Goal: Communication & Community: Answer question/provide support

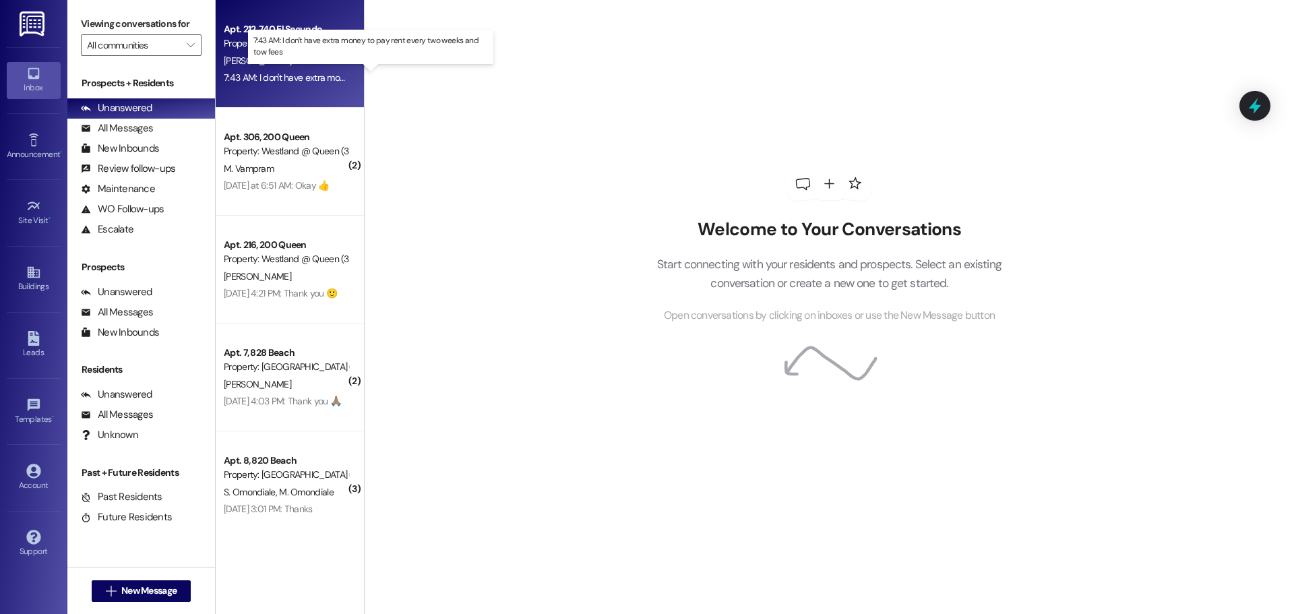
click at [264, 71] on div "7:43 AM: I don't have extra money to pay rent every two weeks and tow fees 7:43…" at bounding box center [373, 77] width 299 height 12
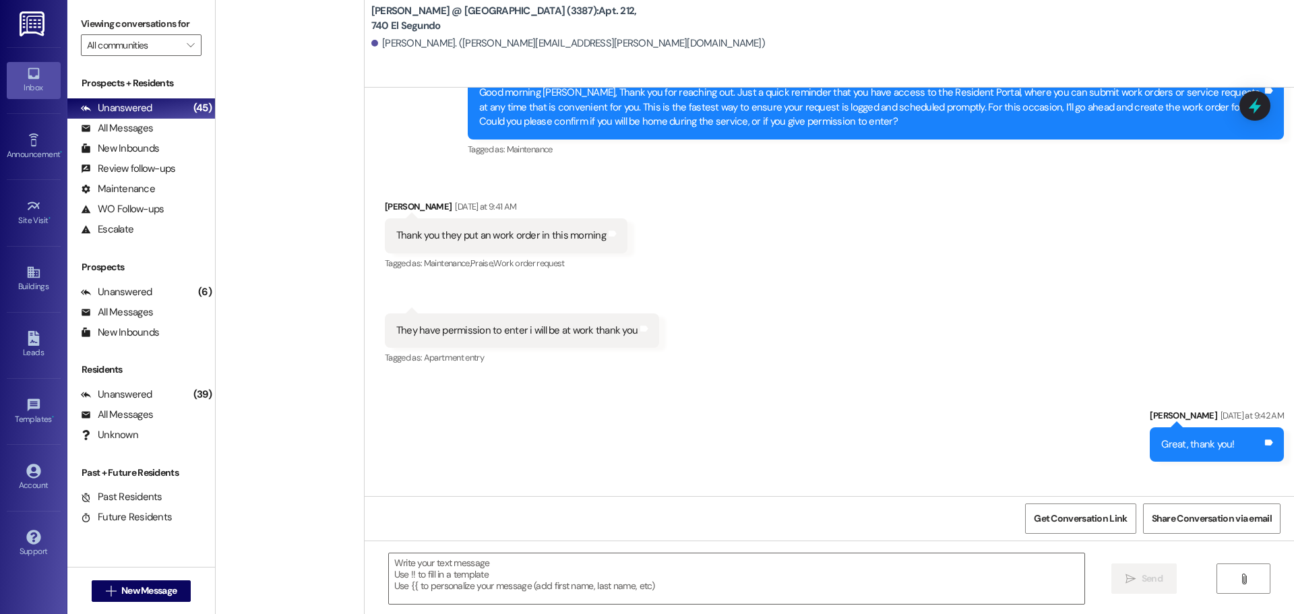
scroll to position [282, 0]
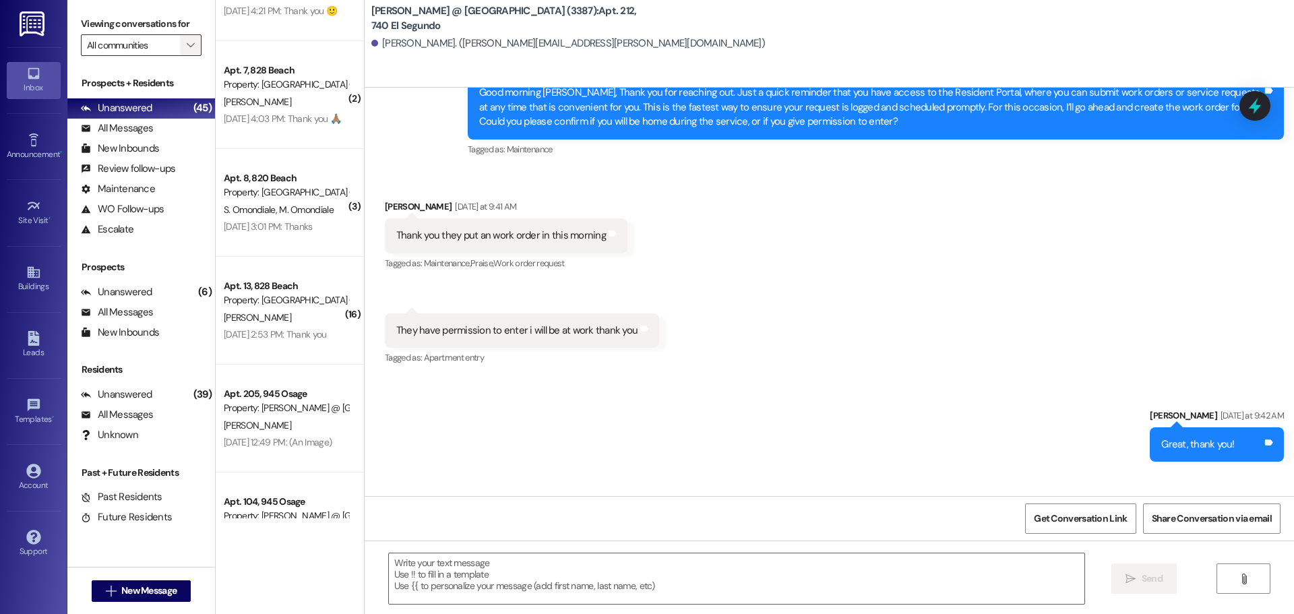
click at [185, 36] on span "" at bounding box center [190, 45] width 13 height 22
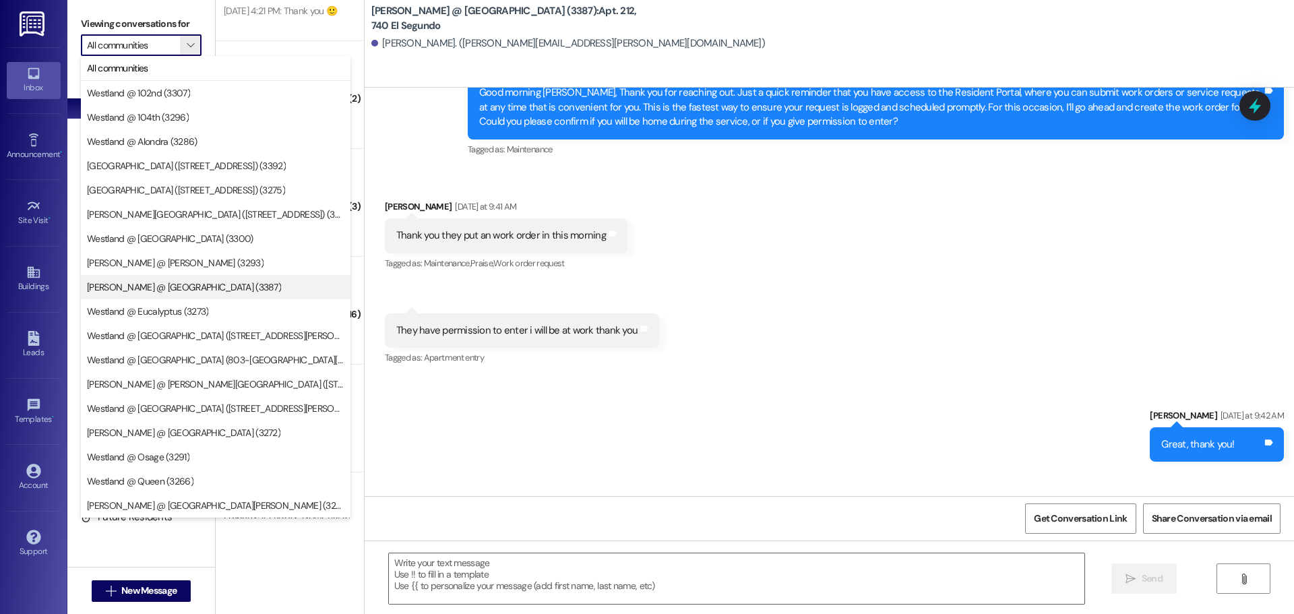
click at [191, 288] on span "[PERSON_NAME] @ [GEOGRAPHIC_DATA] (3387)" at bounding box center [184, 286] width 194 height 13
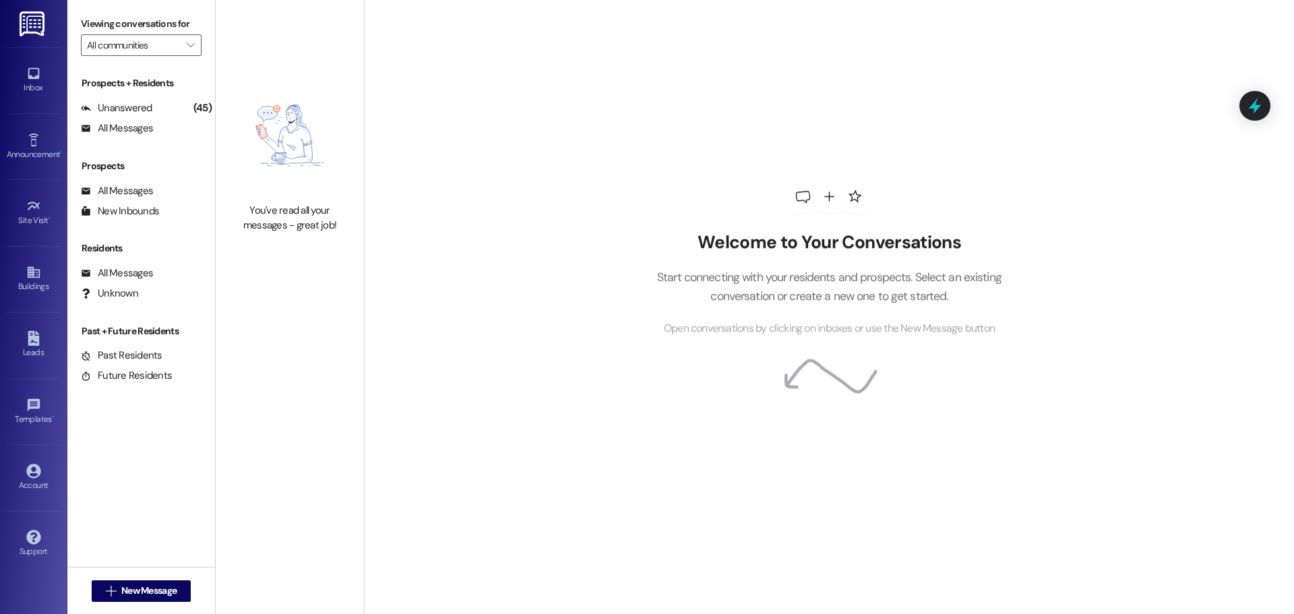
type input "[PERSON_NAME] @ [GEOGRAPHIC_DATA] (3387)"
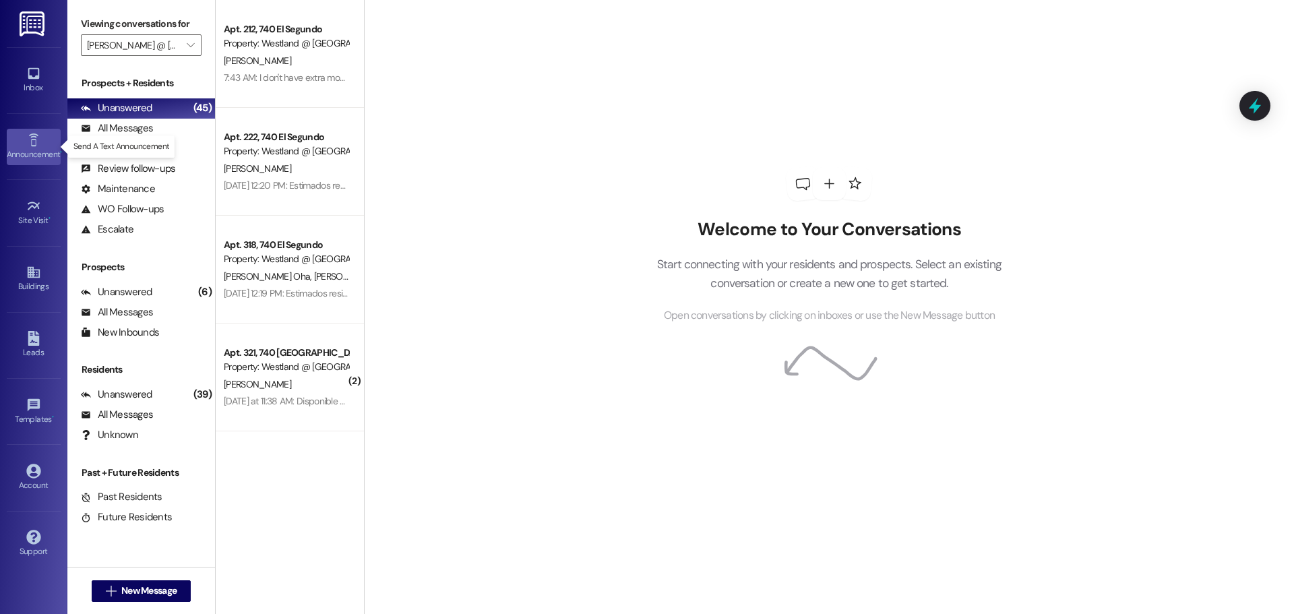
click at [36, 149] on div "Announcement •" at bounding box center [33, 154] width 67 height 13
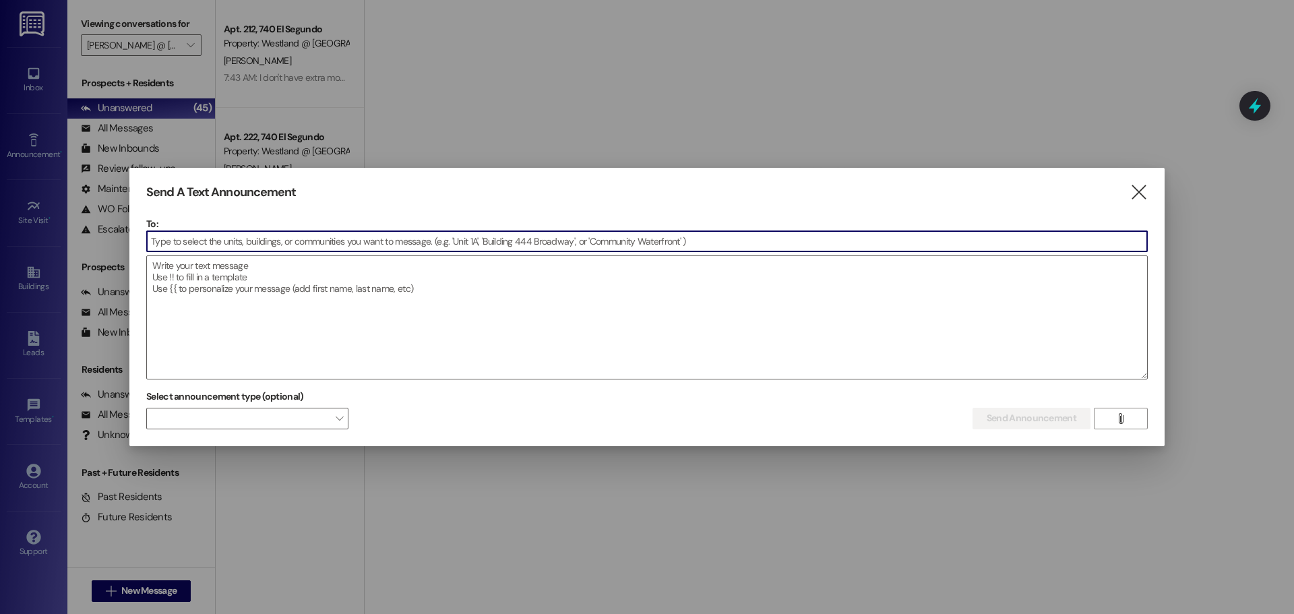
click at [306, 234] on input at bounding box center [647, 241] width 1000 height 20
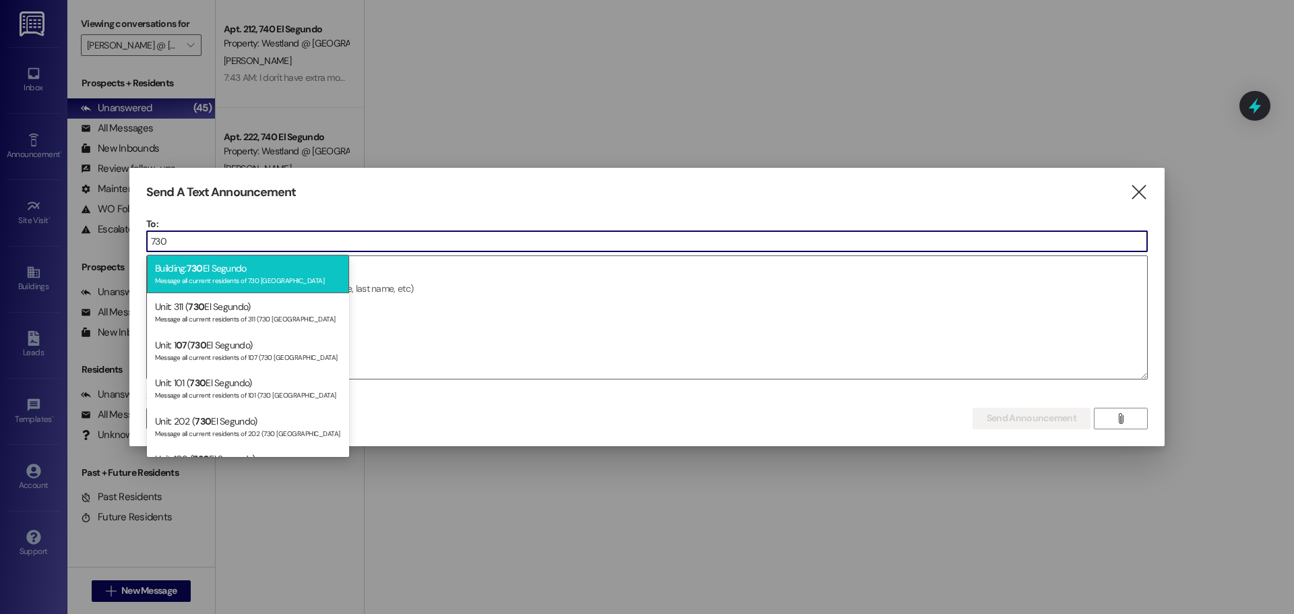
type input "730"
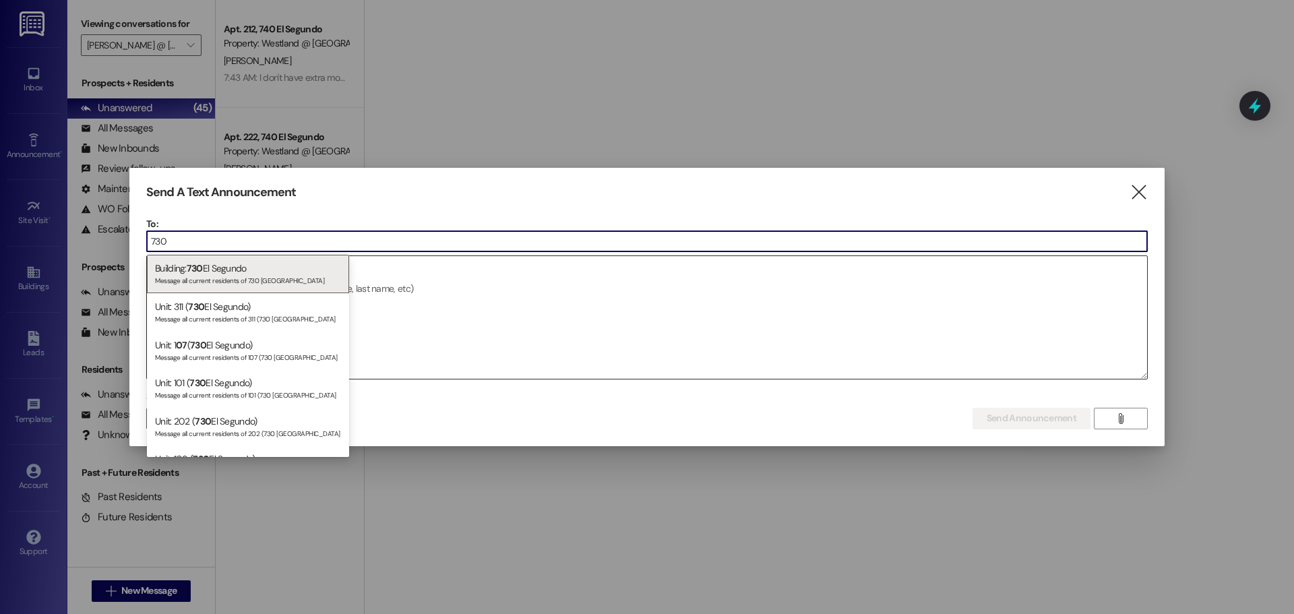
click at [270, 286] on div "Building: 730 El Segundo Message all current residents of 730 [GEOGRAPHIC_DATA]" at bounding box center [248, 274] width 202 height 38
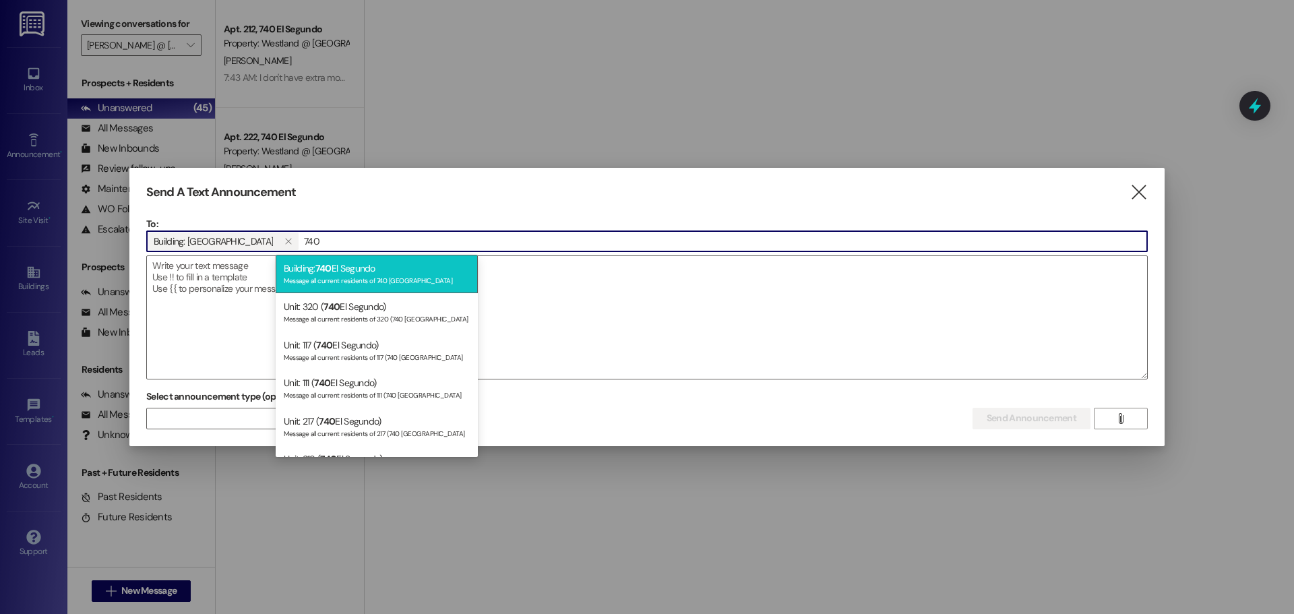
type input "740"
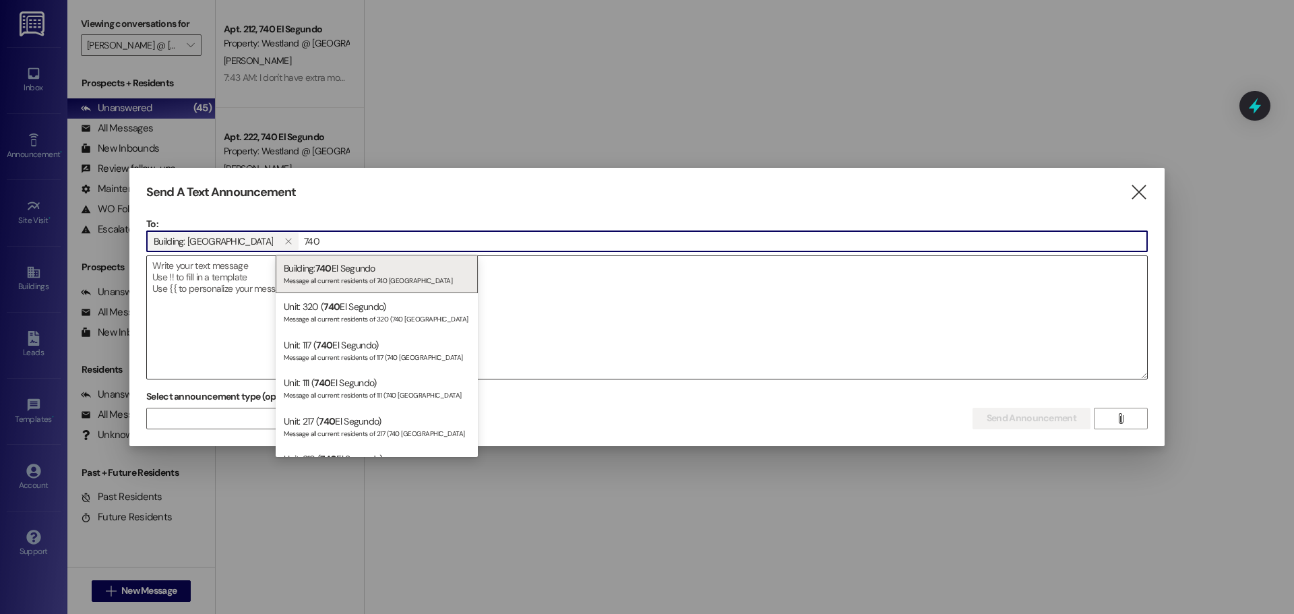
click at [351, 275] on div "Building: 740 El Segundo Message all current residents of 740 [GEOGRAPHIC_DATA]" at bounding box center [377, 274] width 202 height 38
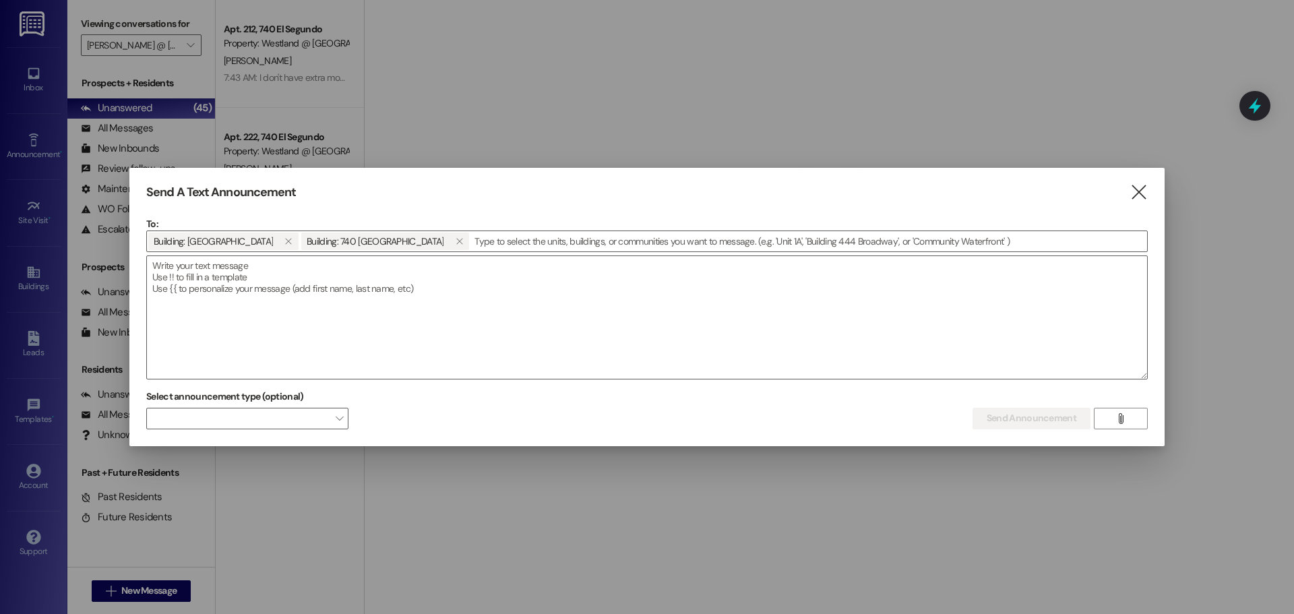
click at [1141, 191] on icon "" at bounding box center [1139, 192] width 18 height 14
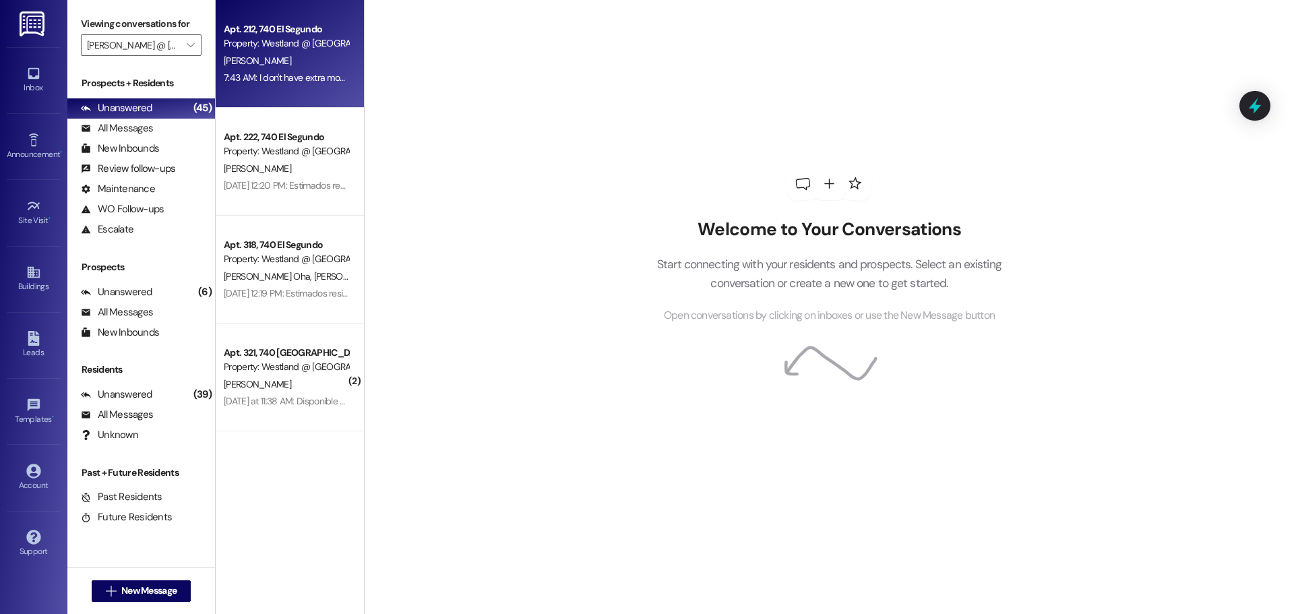
click at [279, 53] on div "[PERSON_NAME]" at bounding box center [285, 61] width 127 height 17
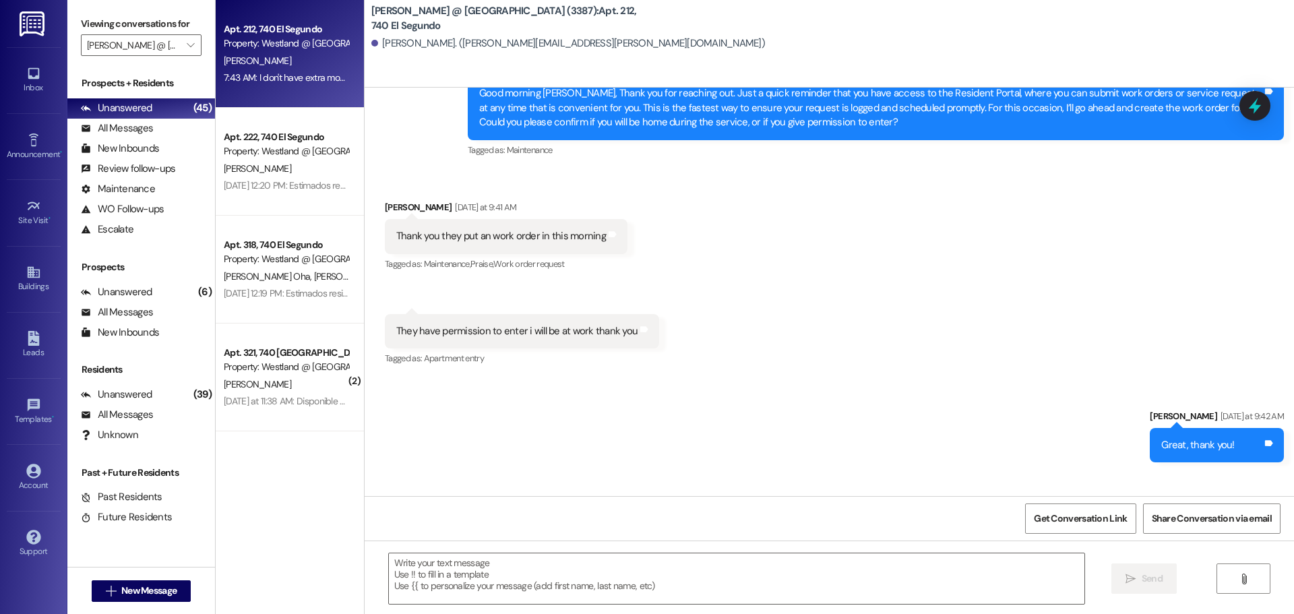
scroll to position [34259, 0]
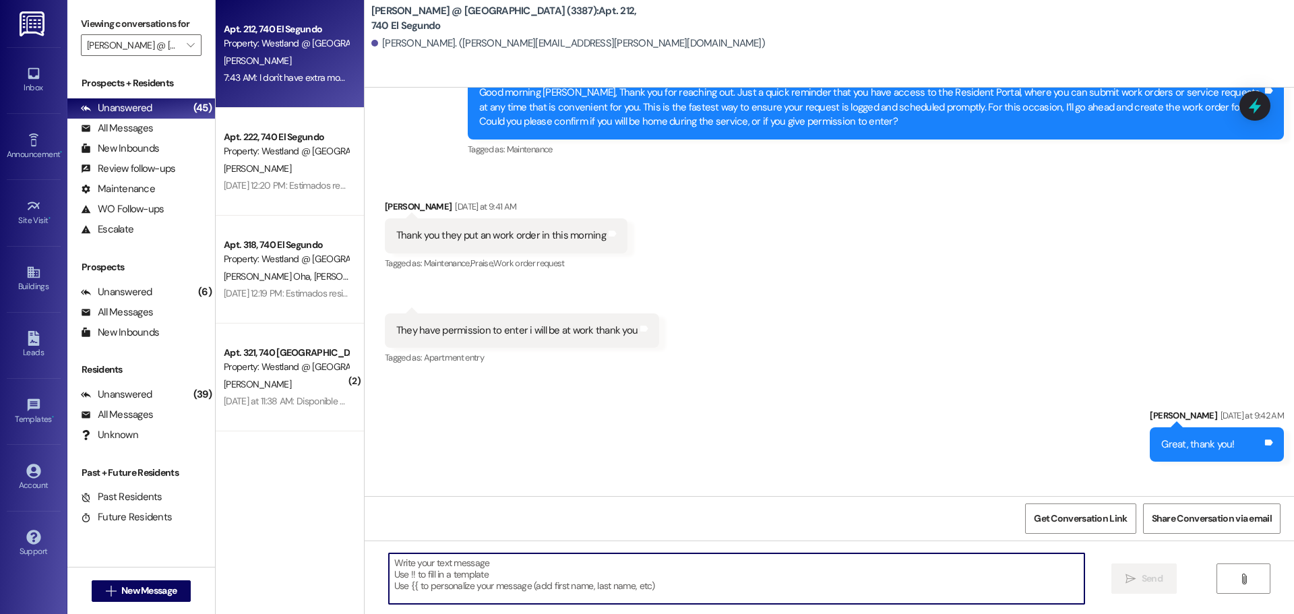
click at [468, 576] on textarea at bounding box center [737, 578] width 696 height 51
paste textarea "Hi [Resident’s Name], I understand how frustrating the towing was. Since your p…"
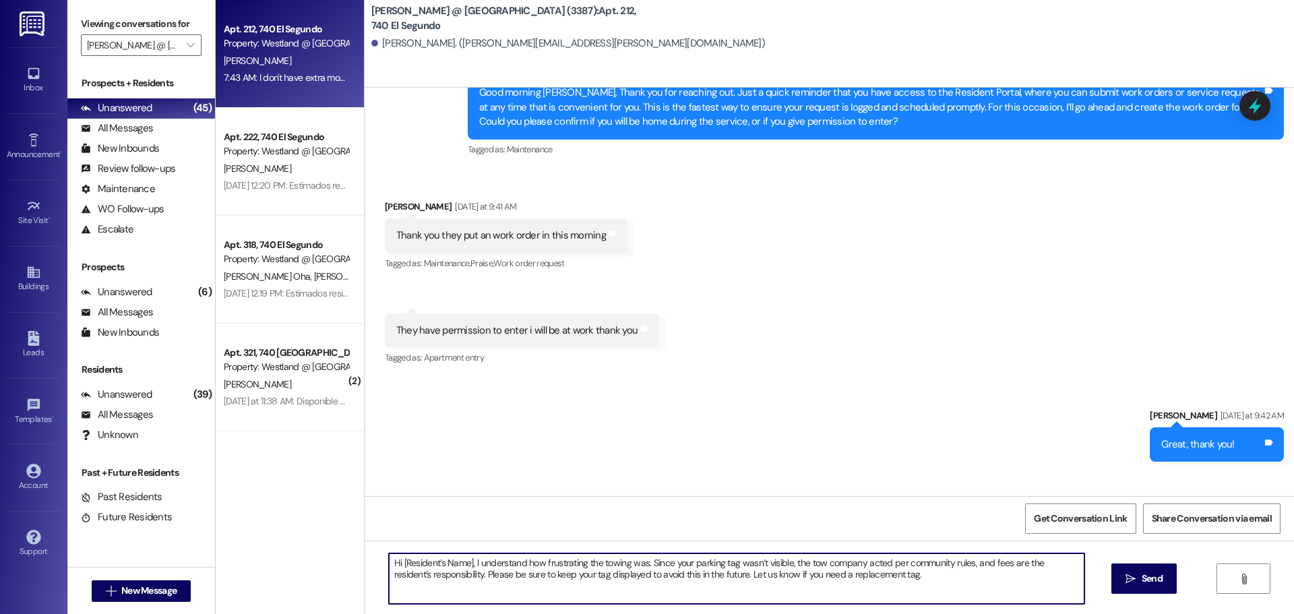
click at [408, 569] on textarea "Hi [Resident’s Name], I understand how frustrating the towing was. Since your p…" at bounding box center [737, 578] width 696 height 51
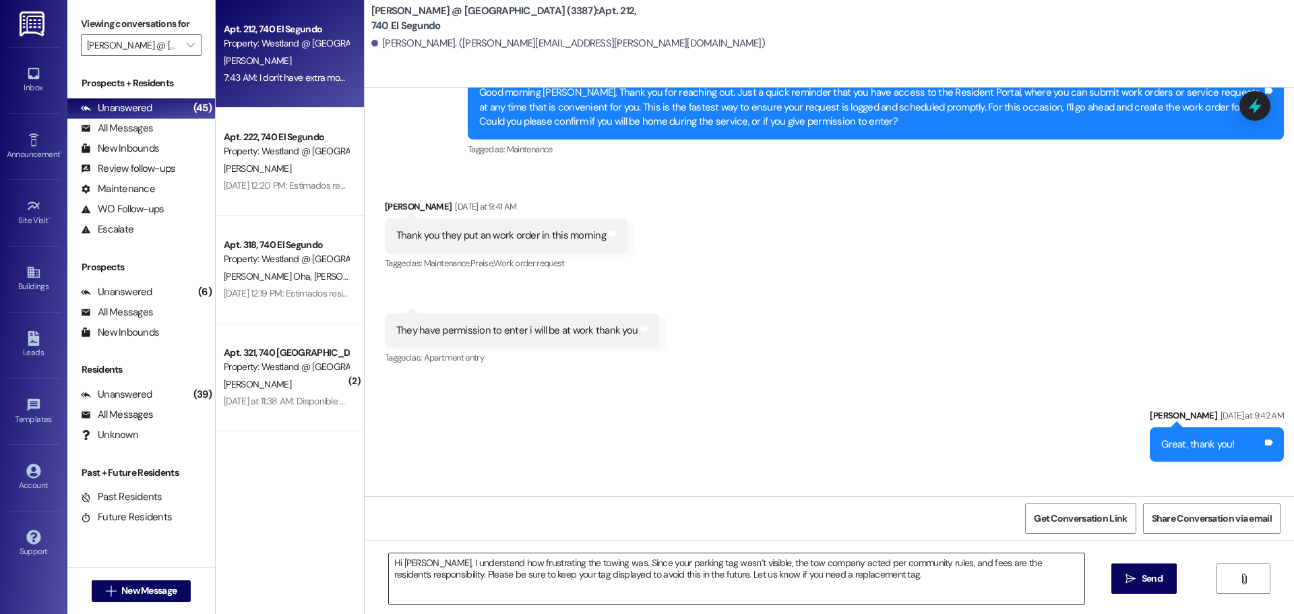
click at [654, 582] on textarea "Hi [PERSON_NAME], I understand how frustrating the towing was. Since your parki…" at bounding box center [737, 578] width 696 height 51
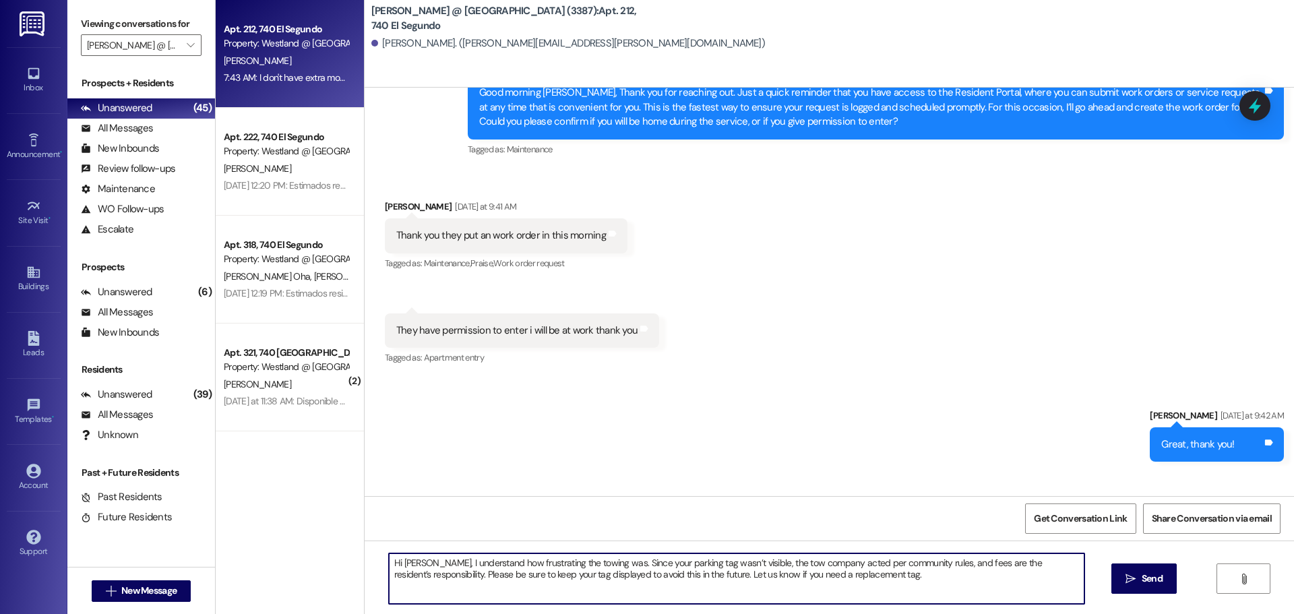
drag, startPoint x: 601, startPoint y: 565, endPoint x: 898, endPoint y: 584, distance: 297.8
click at [898, 584] on textarea "Hi [PERSON_NAME], I understand how frustrating the towing was. Since your parki…" at bounding box center [737, 578] width 696 height 51
paste textarea "Unfortunately, since the parking tag wasn’t visible, the tow company followed c…"
drag, startPoint x: 419, startPoint y: 566, endPoint x: 435, endPoint y: 580, distance: 21.5
click at [419, 567] on textarea "Hi [PERSON_NAME], I understand how frustrating the towing was. Unfortunately, s…" at bounding box center [737, 578] width 696 height 51
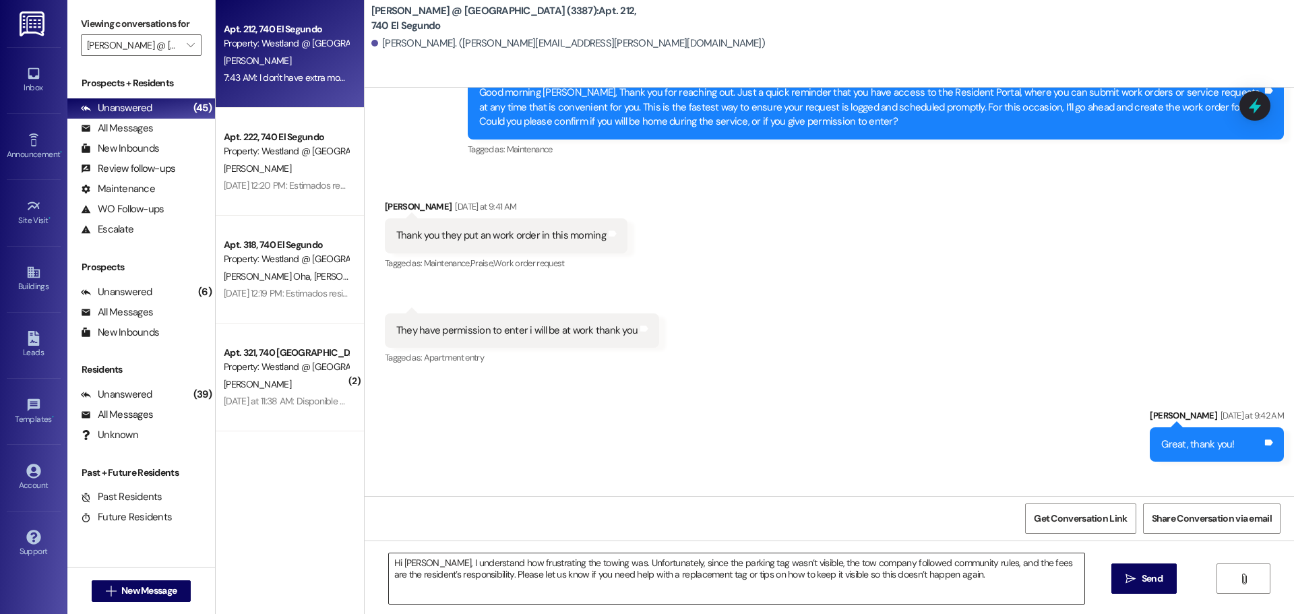
click at [735, 567] on textarea "Hi [PERSON_NAME], I understand how frustrating the towing was. Unfortunately, s…" at bounding box center [737, 578] width 696 height 51
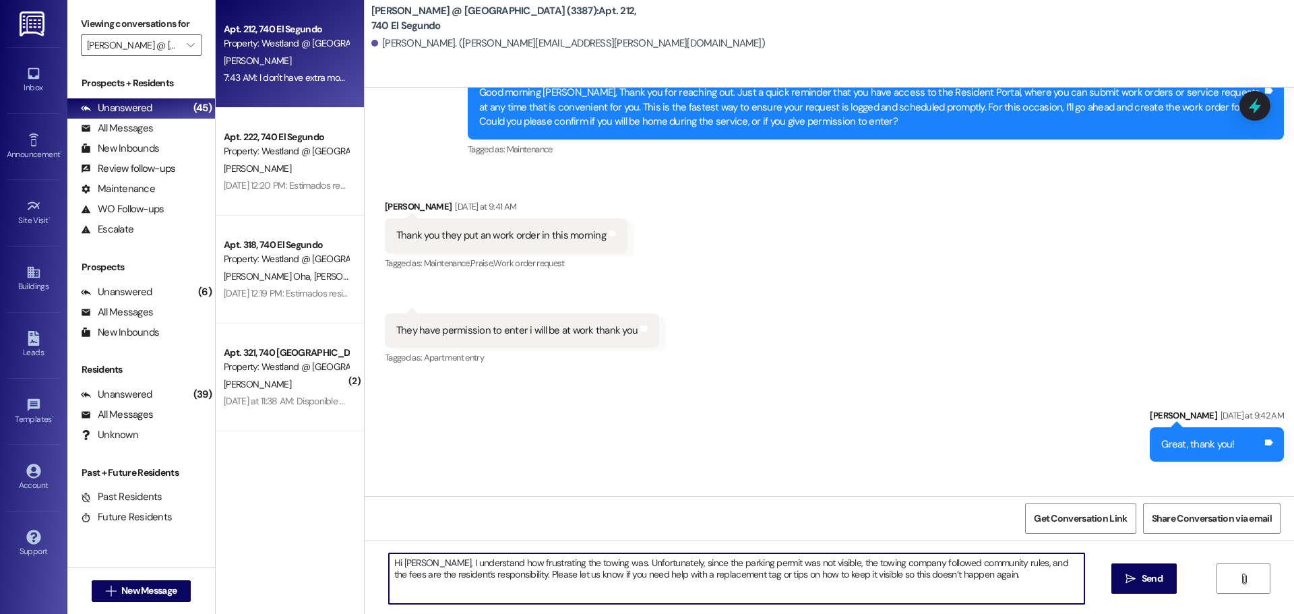
drag, startPoint x: 531, startPoint y: 574, endPoint x: 785, endPoint y: 582, distance: 254.2
click at [785, 582] on textarea "Hi [PERSON_NAME], I understand how frustrating the towing was. Unfortunately, s…" at bounding box center [737, 578] width 696 height 51
drag, startPoint x: 824, startPoint y: 574, endPoint x: 367, endPoint y: 549, distance: 457.6
click at [367, 549] on div "Hi [PERSON_NAME], I understand how frustrating the towing was. Unfortunately, s…" at bounding box center [829, 591] width 929 height 101
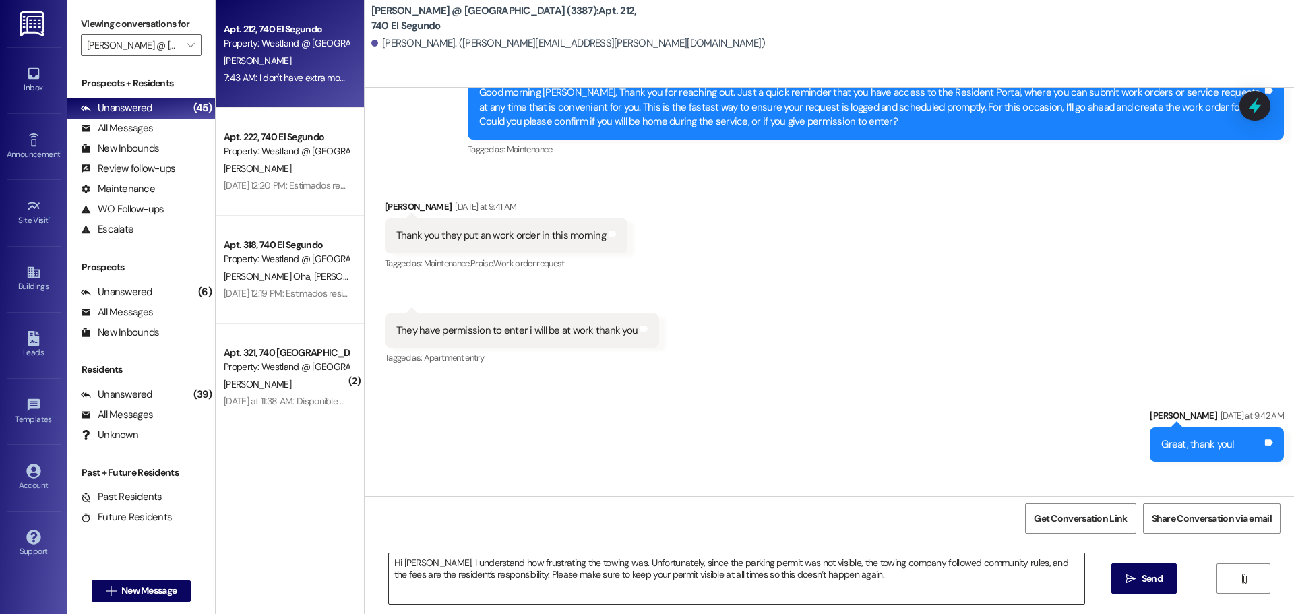
click at [615, 564] on textarea "Hi [PERSON_NAME], I understand how frustrating the towing was. Unfortunately, s…" at bounding box center [737, 578] width 696 height 51
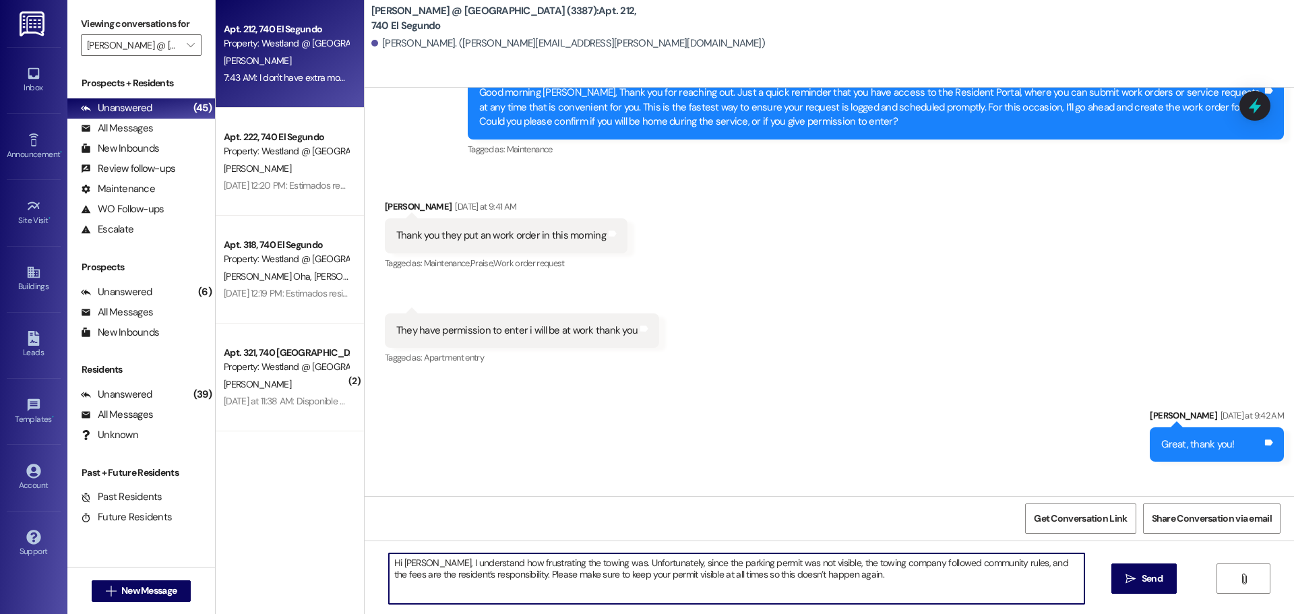
click at [853, 585] on textarea "Hi [PERSON_NAME], I understand how frustrating the towing was. Unfortunately, s…" at bounding box center [737, 578] width 696 height 51
click at [859, 576] on textarea "Hi [PERSON_NAME], I understand how frustrating the towing was. Unfortunately, s…" at bounding box center [737, 578] width 696 height 51
drag, startPoint x: 828, startPoint y: 570, endPoint x: 361, endPoint y: 547, distance: 468.3
click at [361, 547] on div "Apt. 212, 740 [GEOGRAPHIC_DATA] Property: Westland @ [GEOGRAPHIC_DATA] (3387) […" at bounding box center [755, 307] width 1078 height 614
paste textarea "completely understand how frustrating the towing must have been. Unfortunately,…"
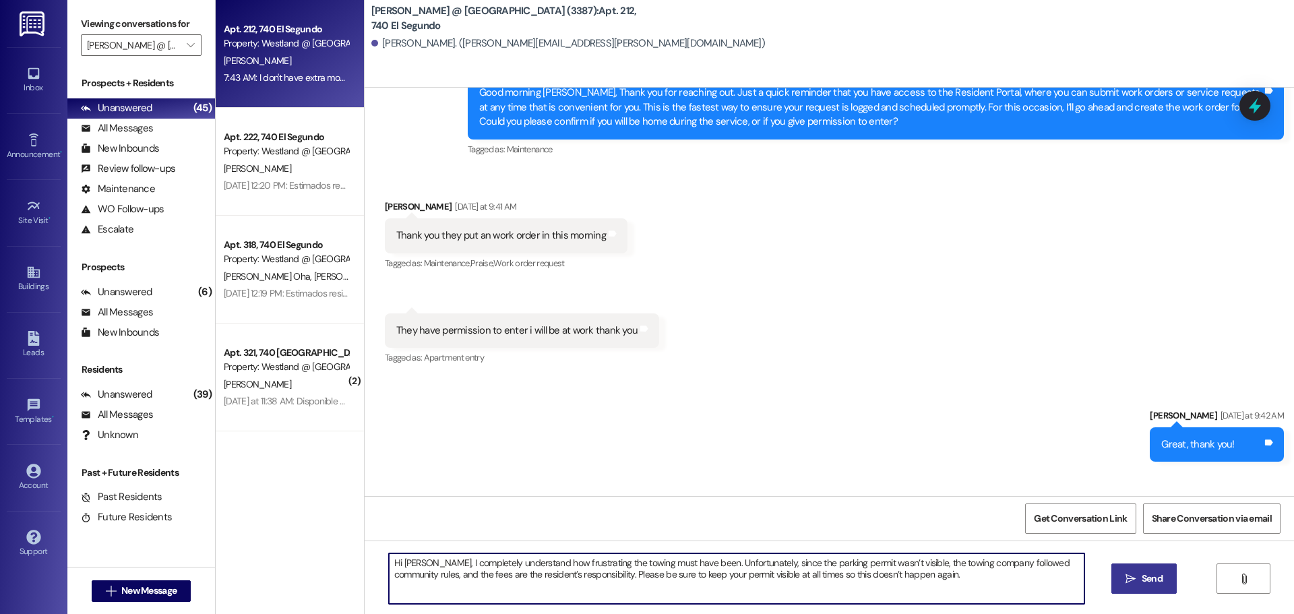
type textarea "Hi [PERSON_NAME], I completely understand how frustrating the towing must have …"
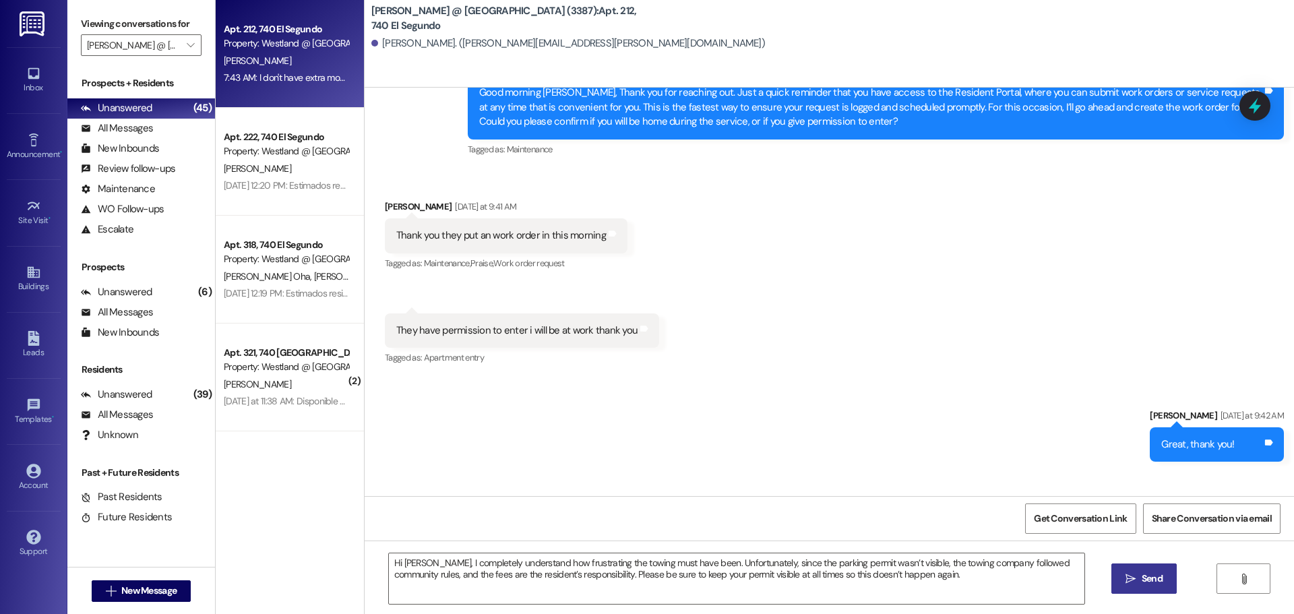
click at [1143, 579] on span "Send" at bounding box center [1152, 579] width 21 height 14
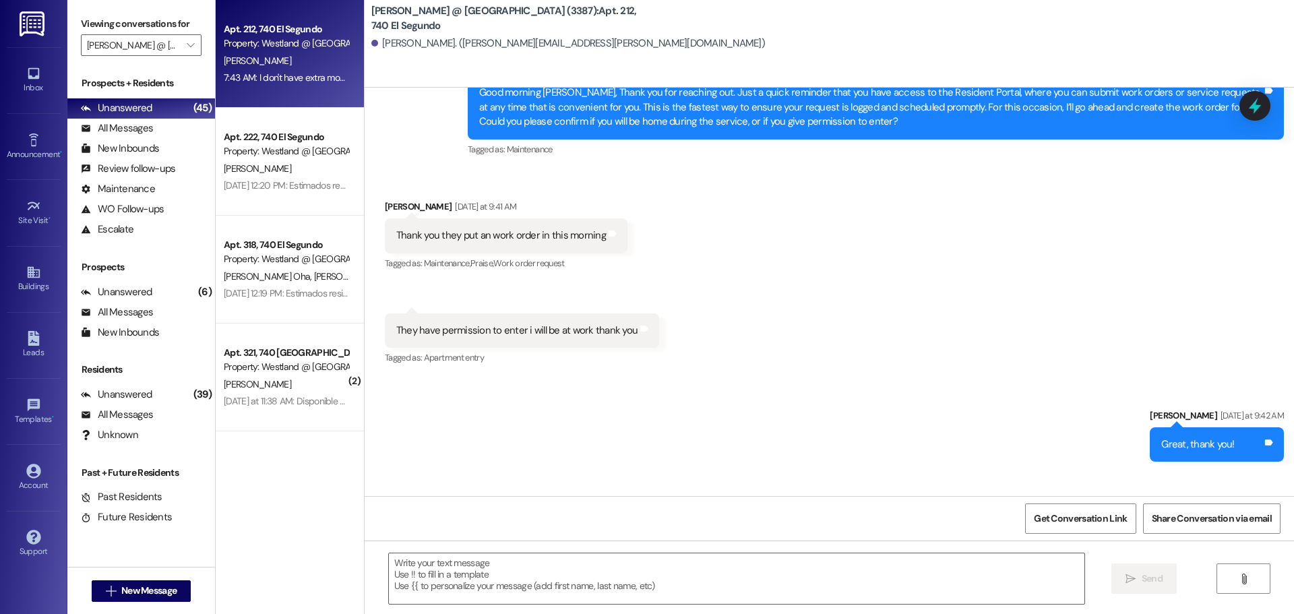
scroll to position [34259, 0]
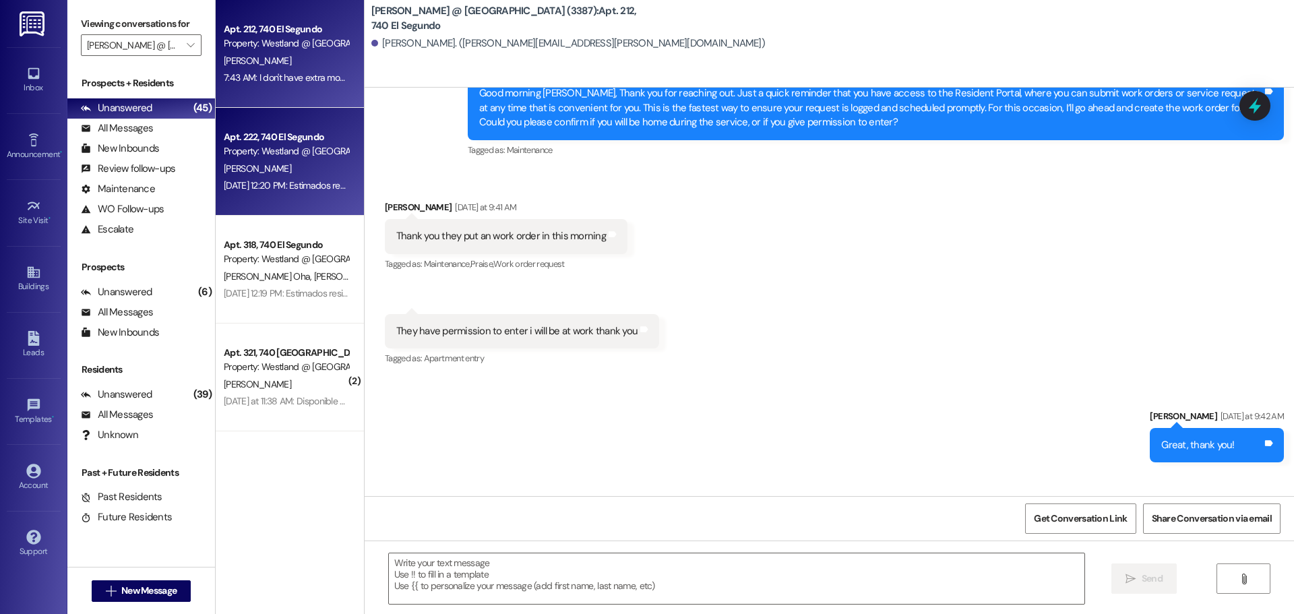
click at [290, 164] on div "[PERSON_NAME]" at bounding box center [285, 168] width 127 height 17
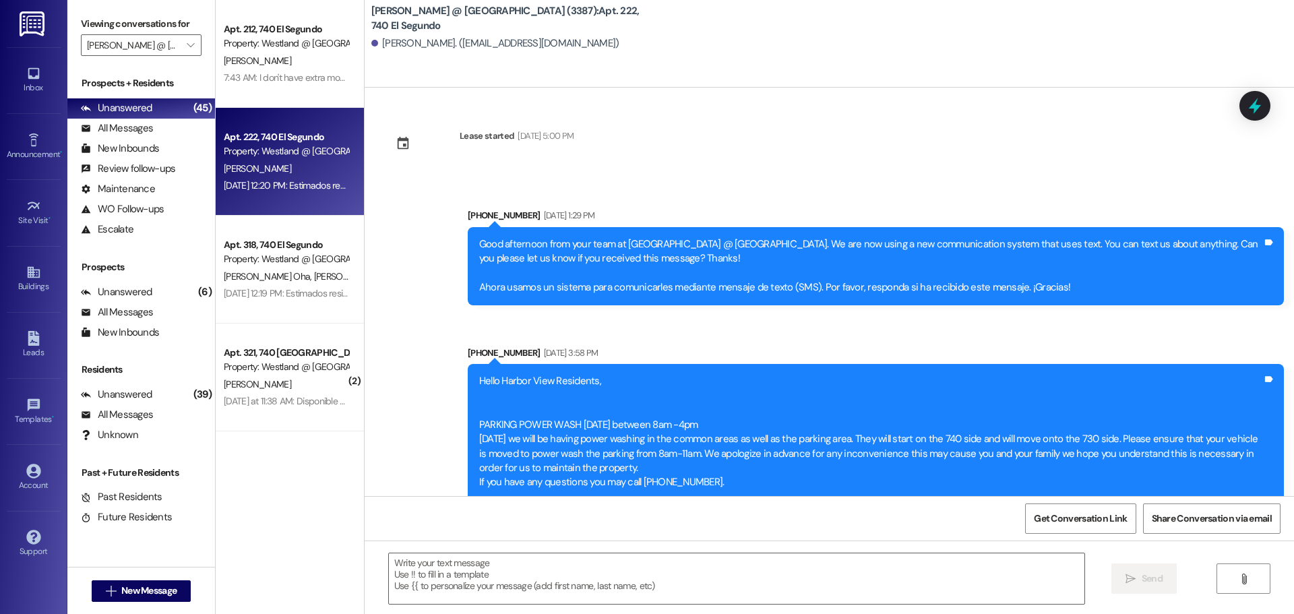
scroll to position [38248, 0]
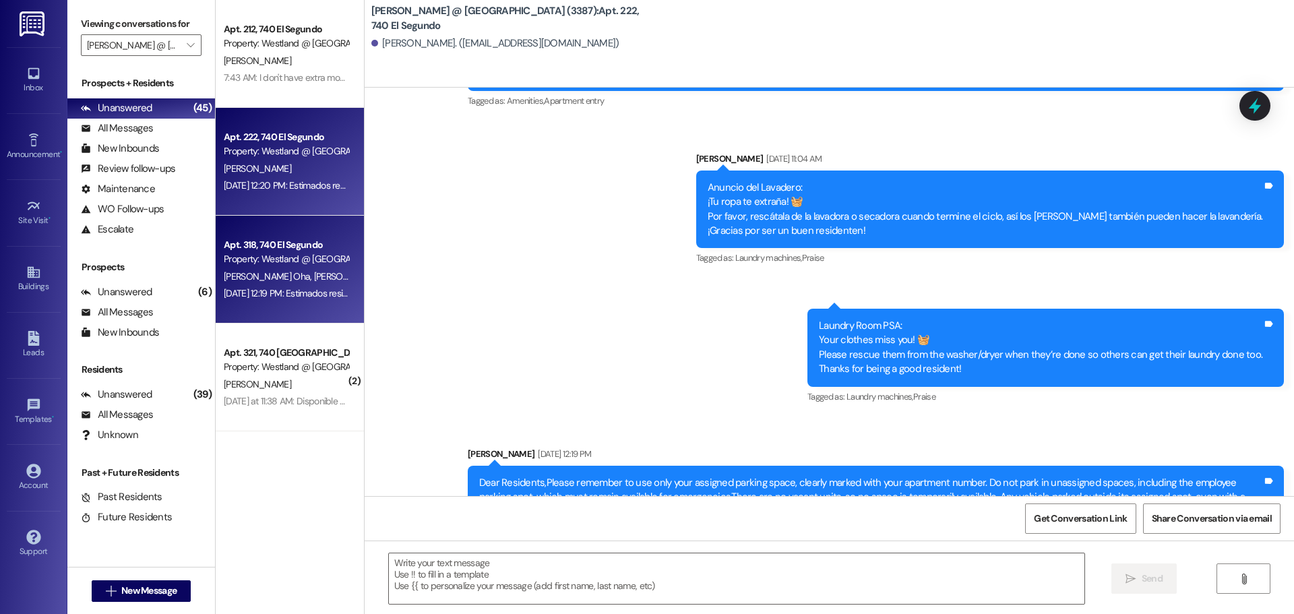
click at [261, 273] on span "[PERSON_NAME] Oha" at bounding box center [269, 276] width 90 height 12
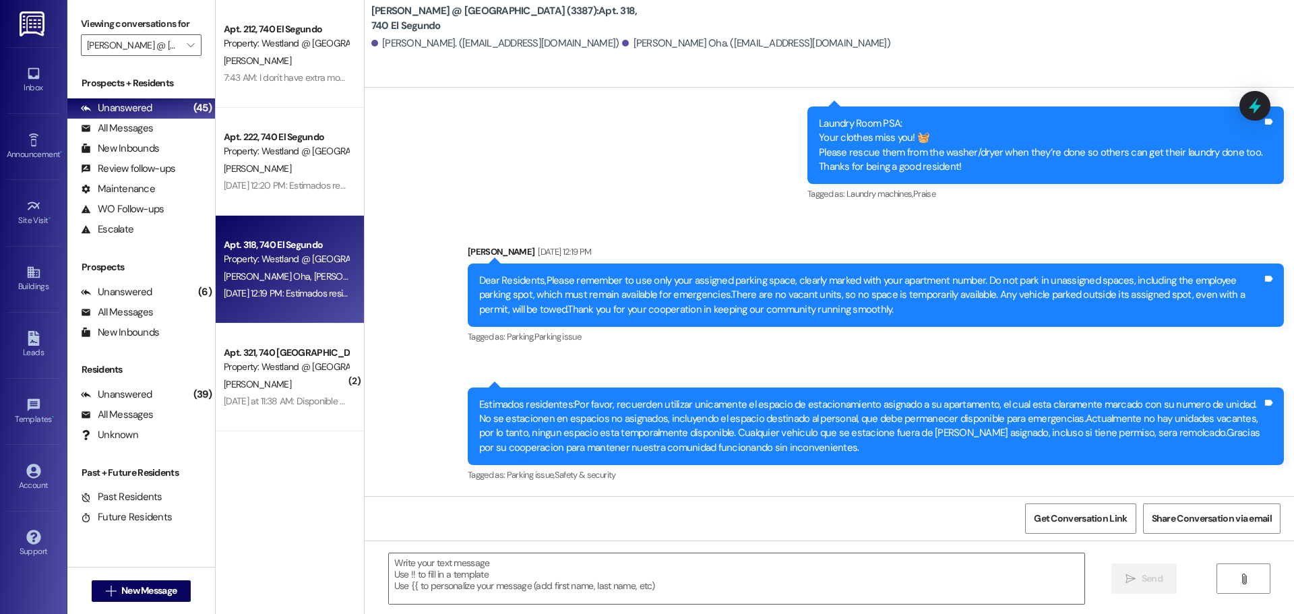
scroll to position [3746, 0]
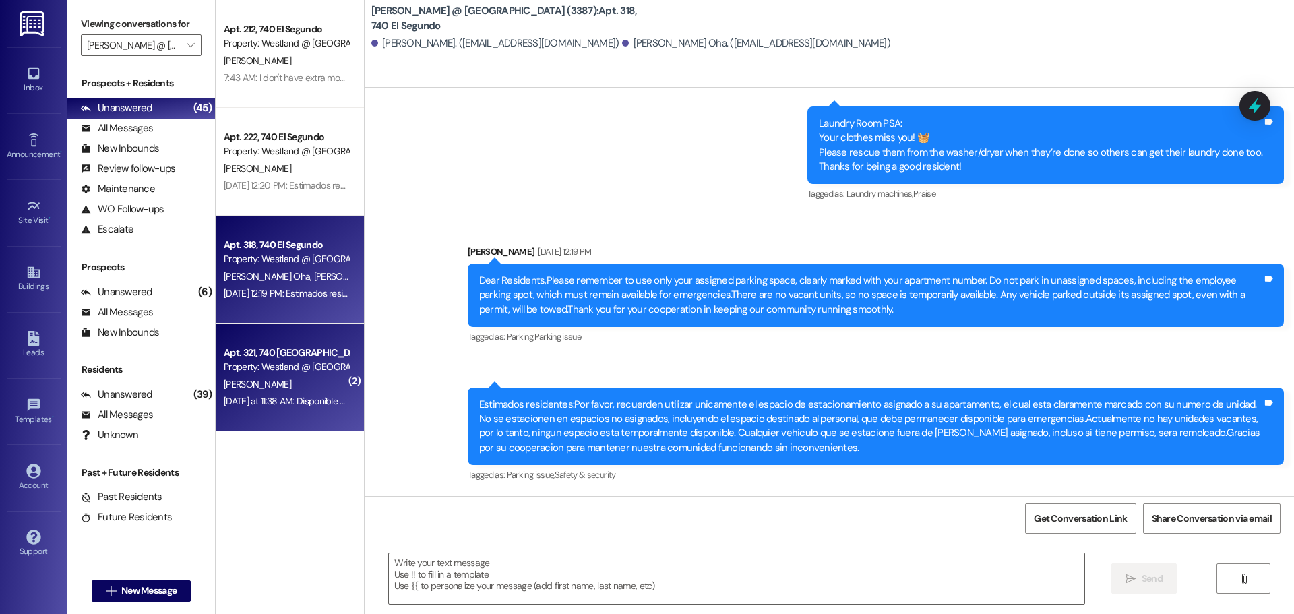
click at [297, 379] on div "[PERSON_NAME]" at bounding box center [285, 384] width 127 height 17
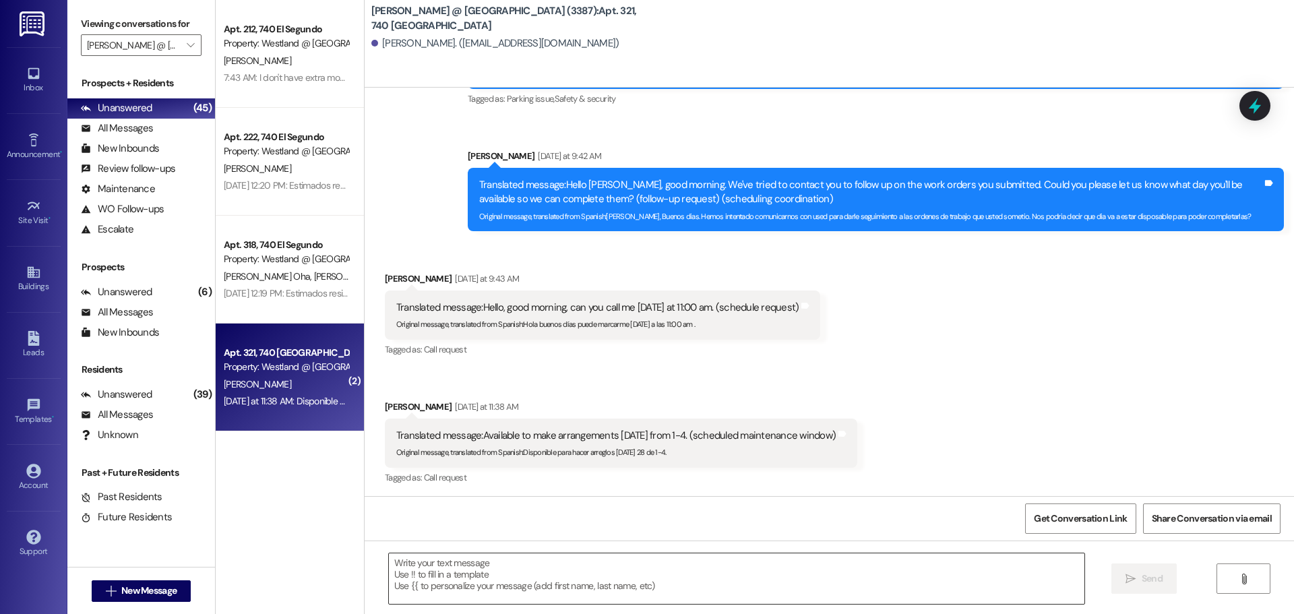
scroll to position [2358, 0]
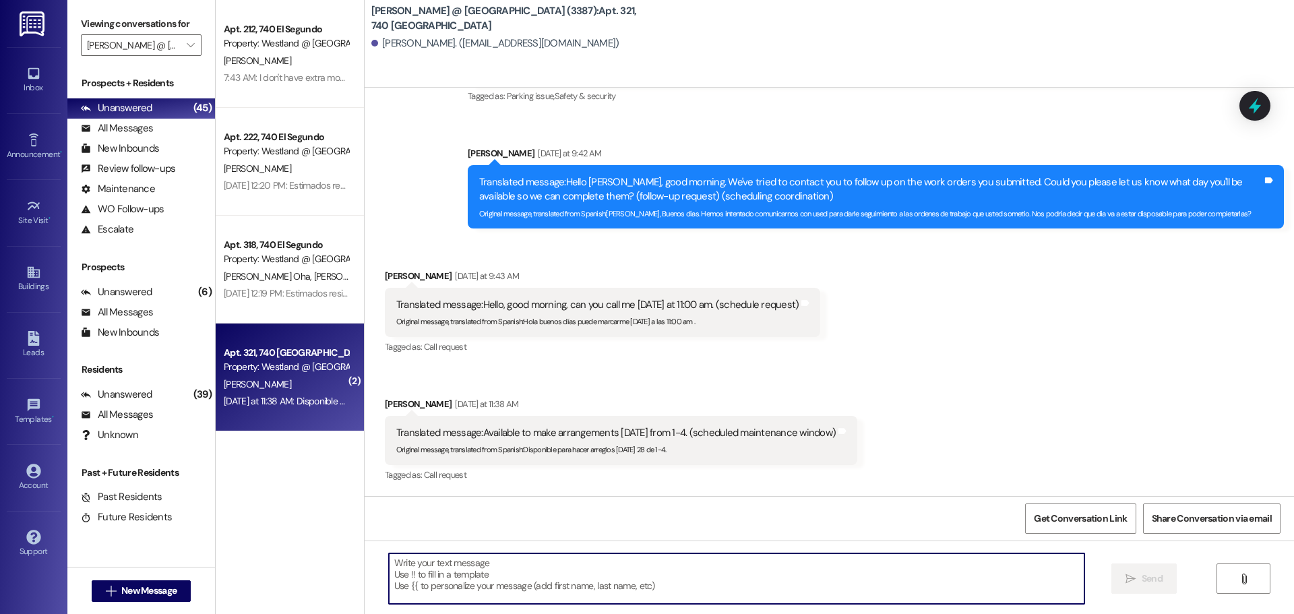
click at [612, 583] on textarea at bounding box center [737, 578] width 696 height 51
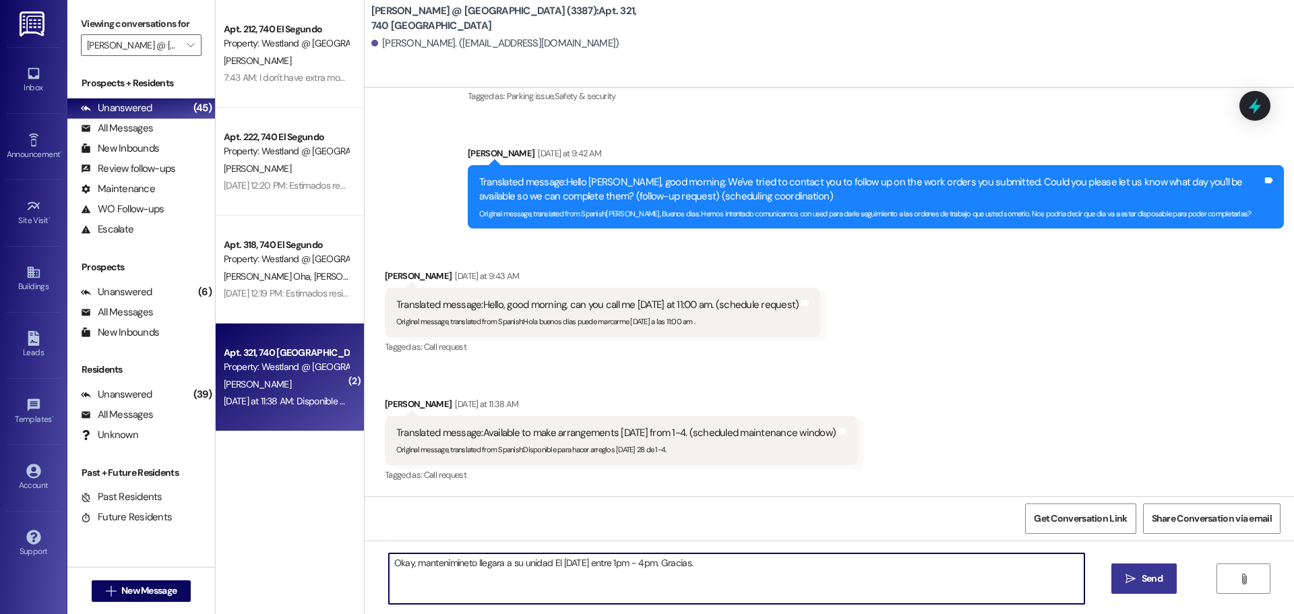
type textarea "Okay, mantenimineto llegara a su unidad El [DATE] entre 1pm - 4pm. Gracias."
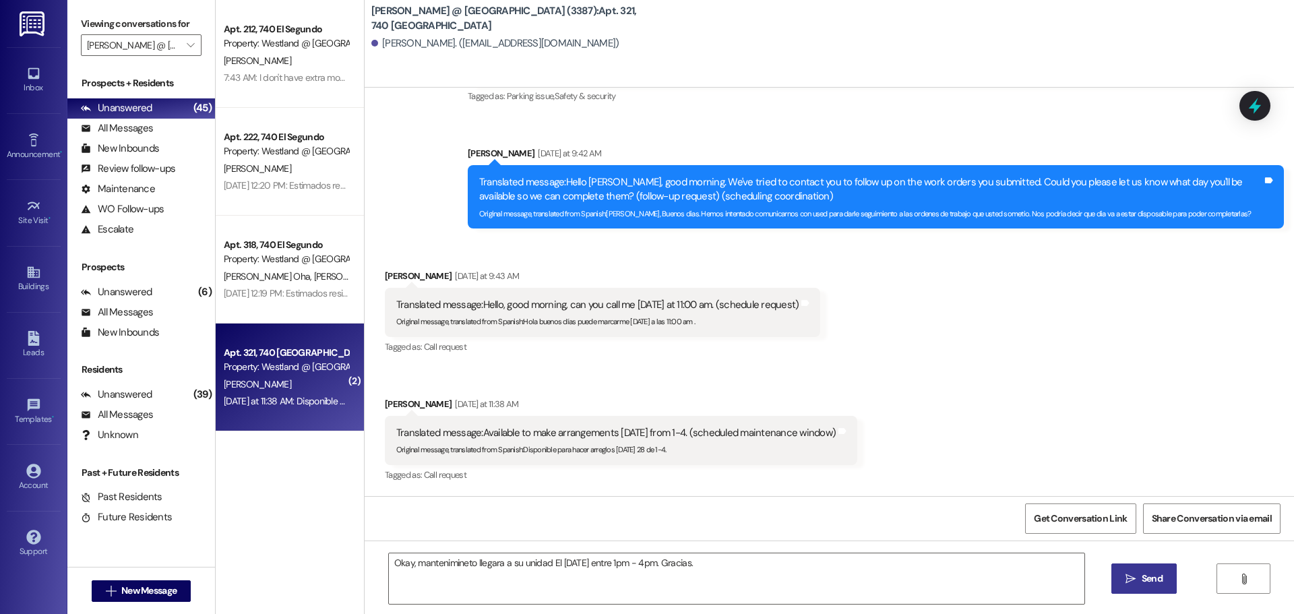
click at [1130, 574] on icon "" at bounding box center [1130, 579] width 10 height 11
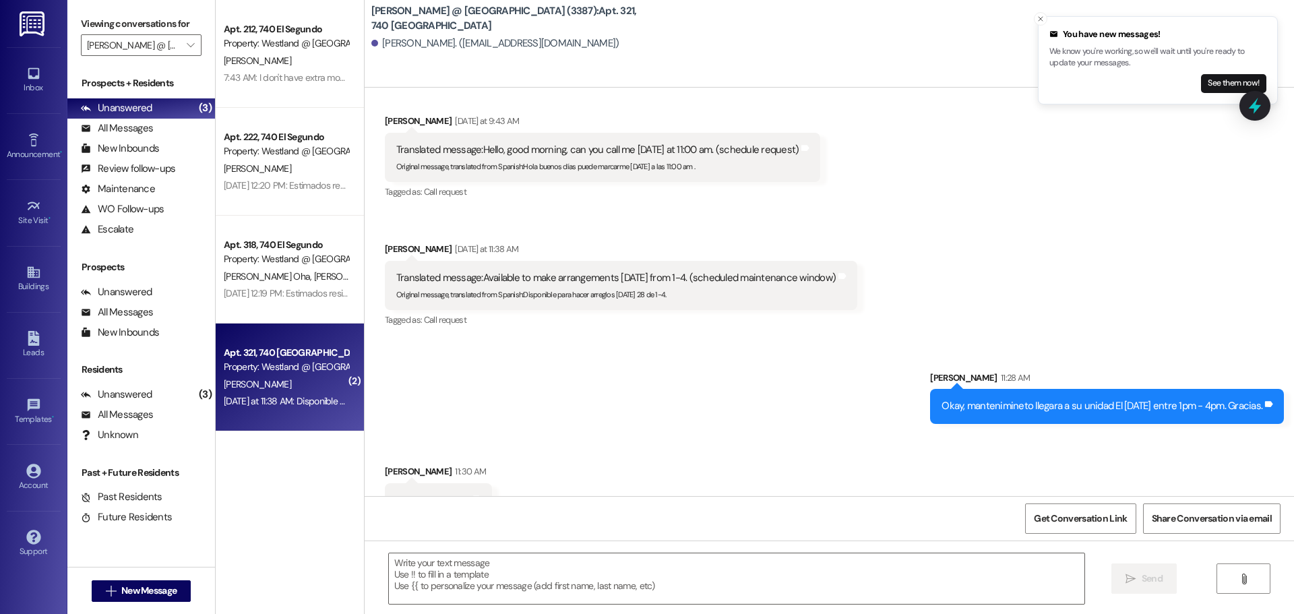
scroll to position [2545, 0]
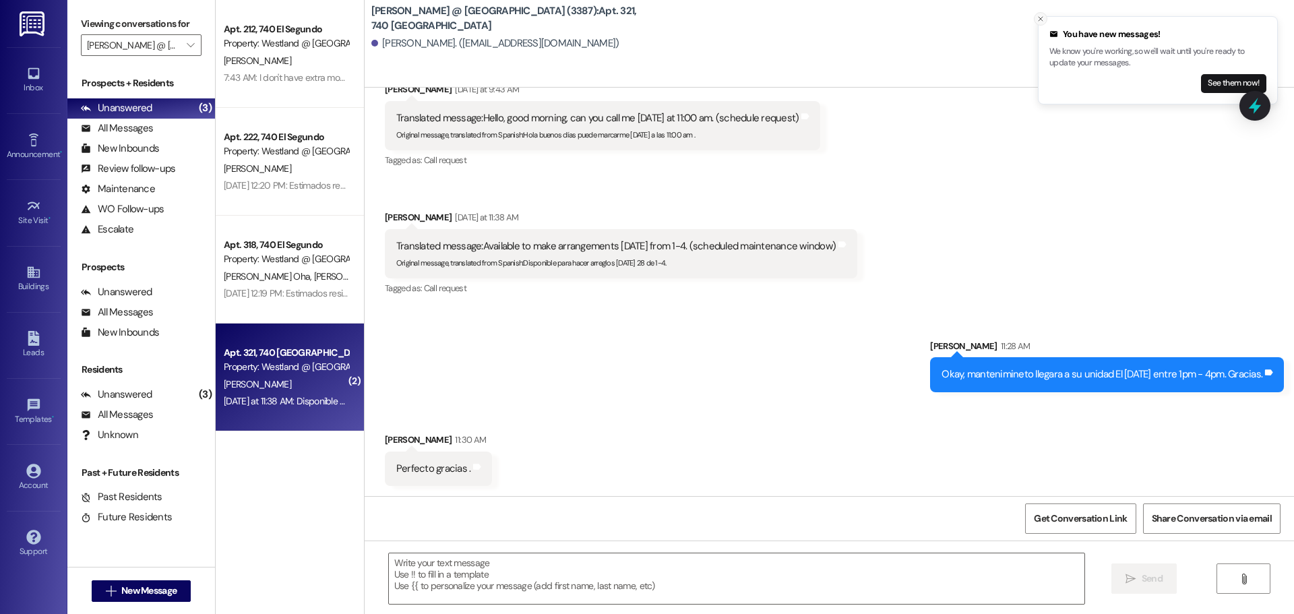
click at [1038, 20] on icon "Close toast" at bounding box center [1041, 19] width 8 height 8
